Goal: Task Accomplishment & Management: Complete application form

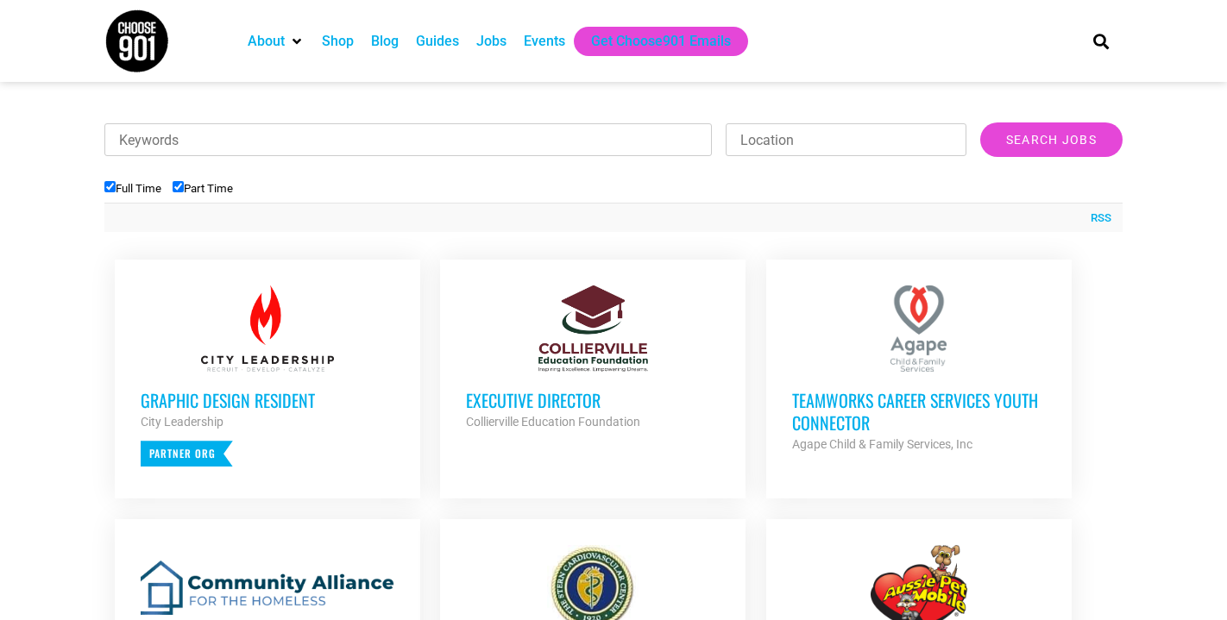
scroll to position [506, 0]
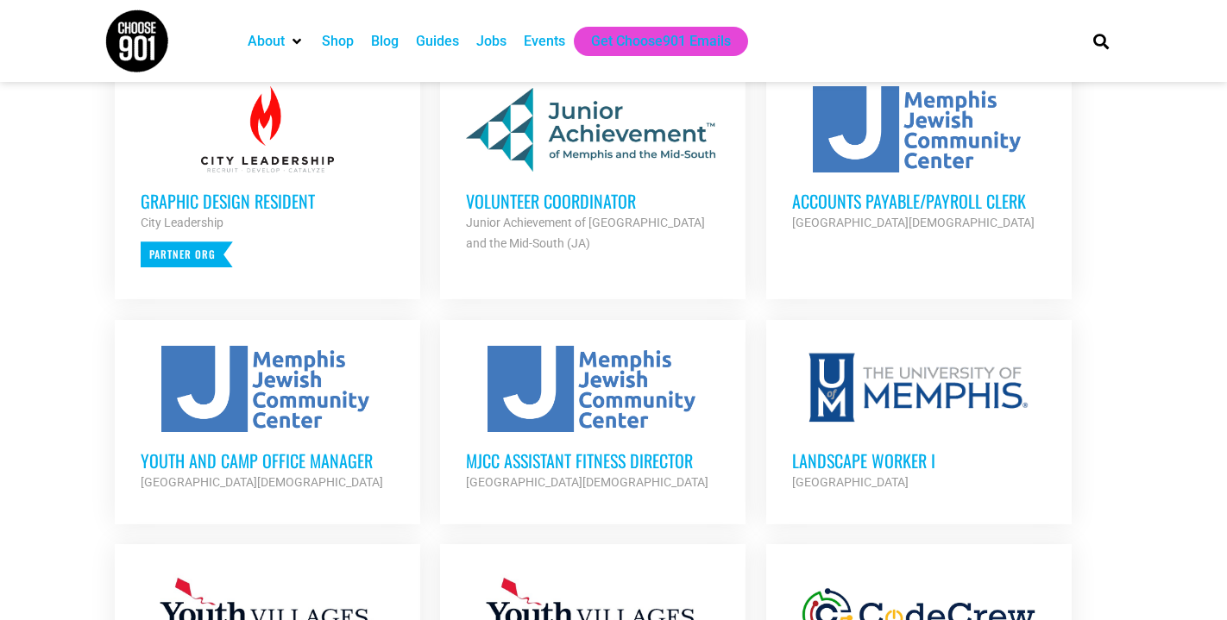
scroll to position [729, 0]
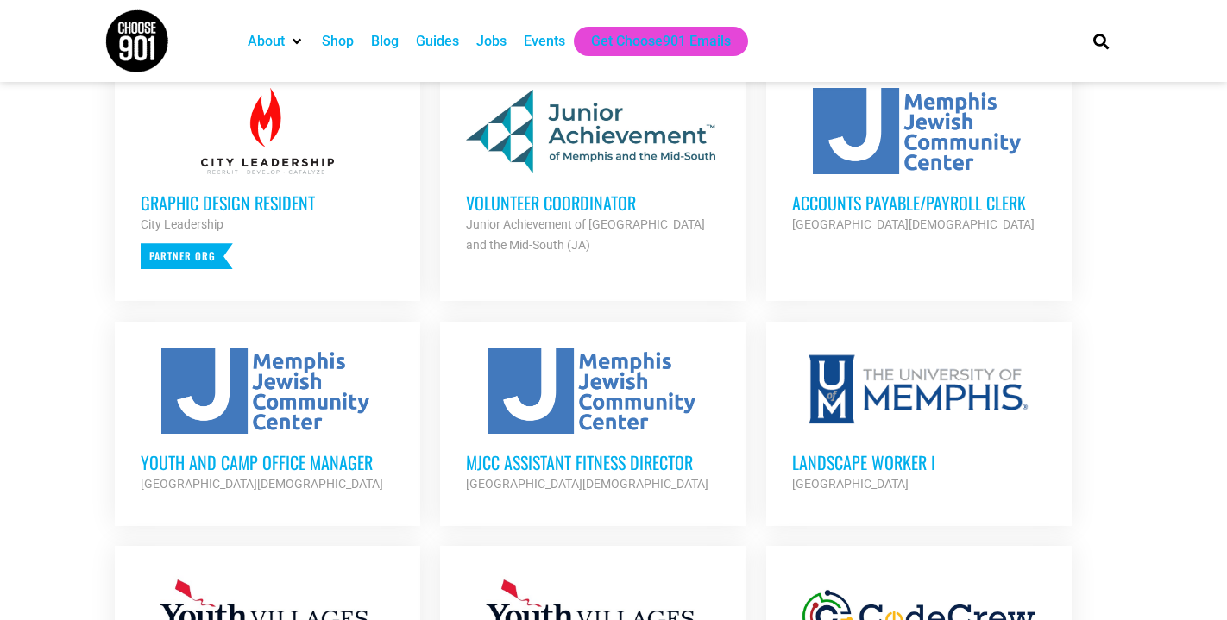
click at [568, 194] on h3 "Volunteer Coordinator" at bounding box center [593, 203] width 254 height 22
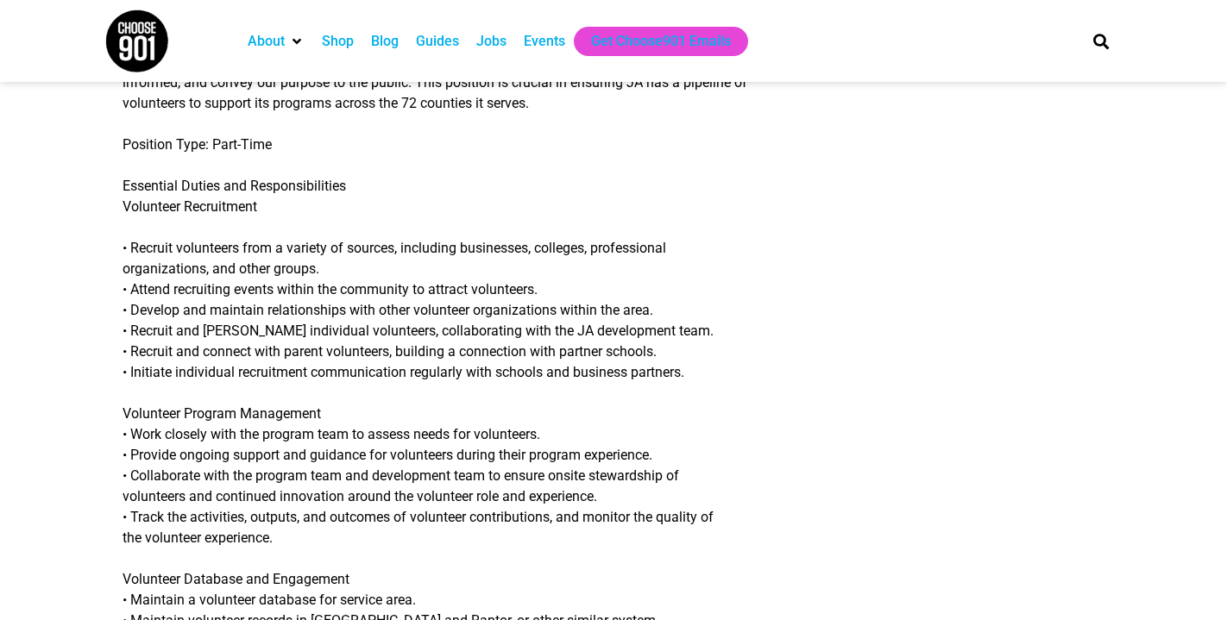
scroll to position [481, 0]
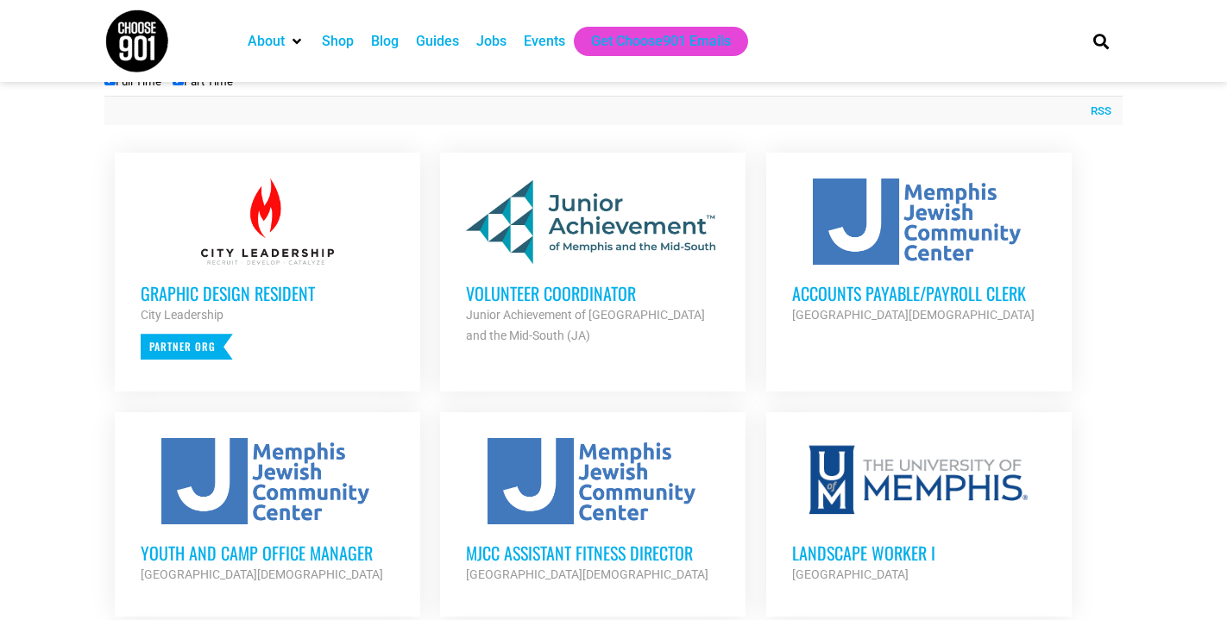
scroll to position [638, 0]
click at [600, 299] on h3 "Volunteer Coordinator" at bounding box center [593, 294] width 254 height 22
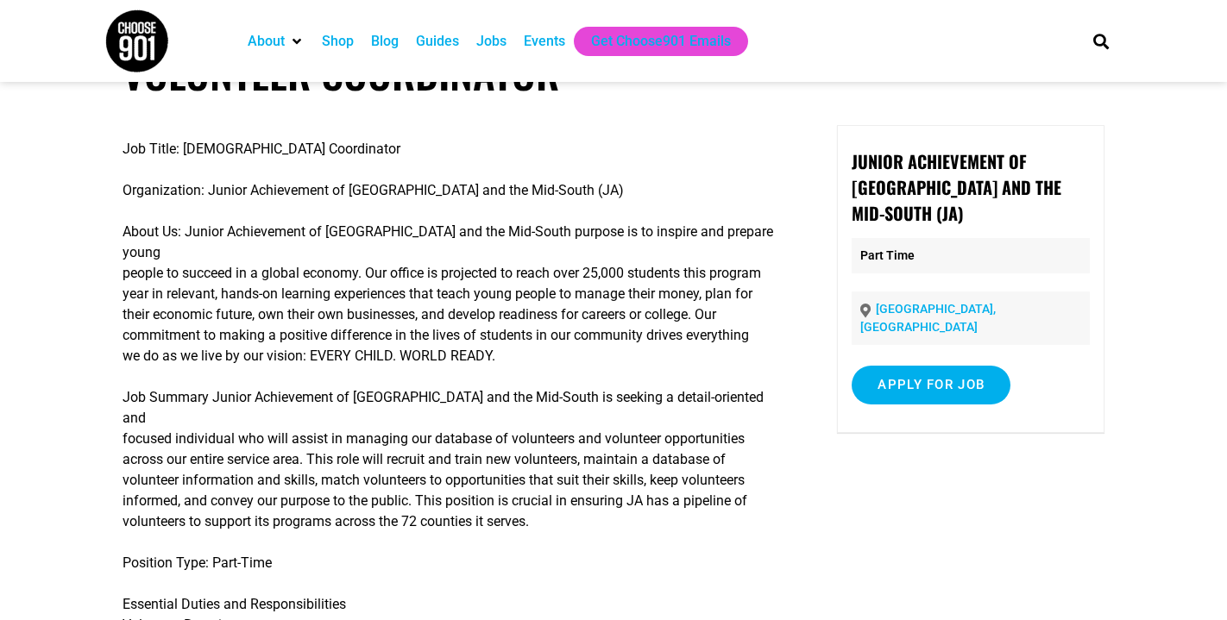
scroll to position [60, 0]
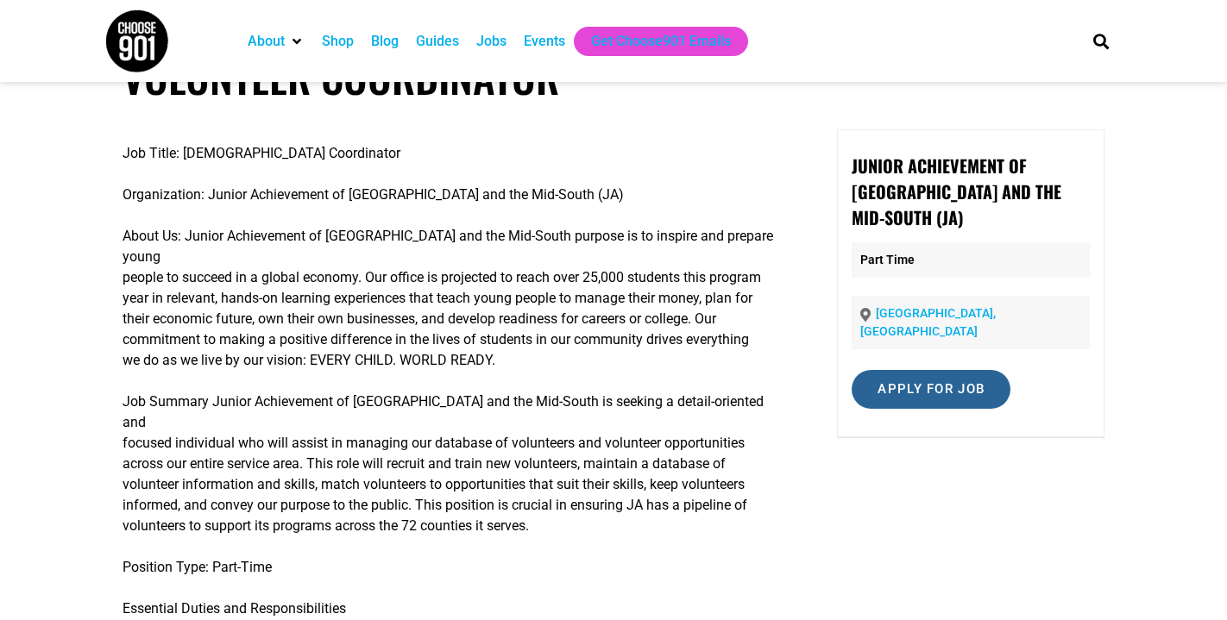
click at [917, 372] on input "Apply for job" at bounding box center [930, 389] width 159 height 39
